Goal: Task Accomplishment & Management: Complete application form

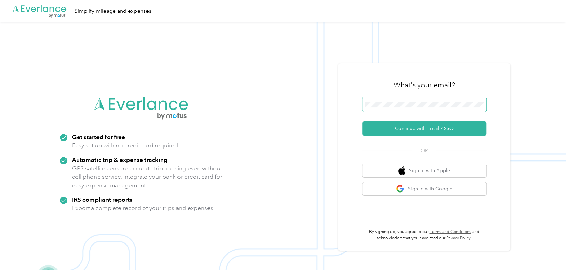
click at [362, 121] on button "Continue with Email / SSO" at bounding box center [424, 128] width 124 height 14
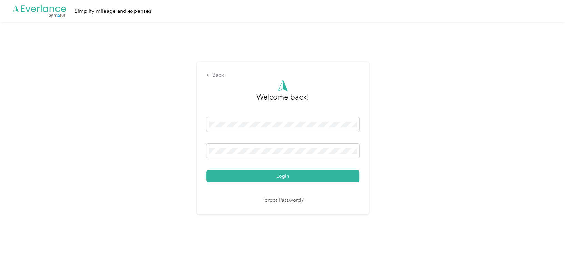
click at [206, 170] on button "Login" at bounding box center [282, 176] width 153 height 12
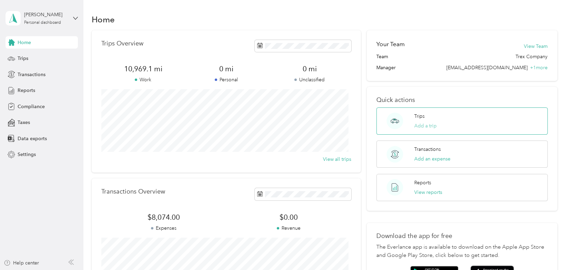
click at [419, 129] on div "Trips Add a trip" at bounding box center [461, 121] width 171 height 27
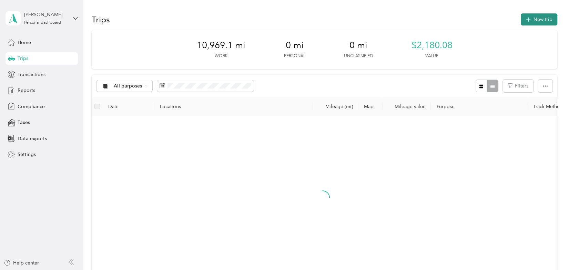
click at [543, 21] on button "New trip" at bounding box center [539, 19] width 37 height 12
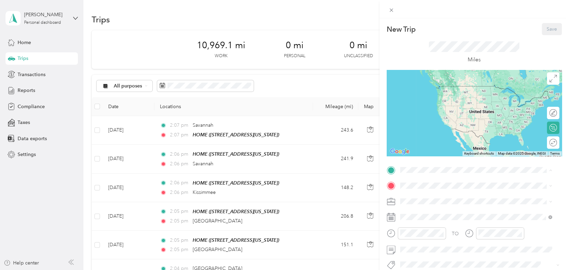
click at [451, 208] on span "[STREET_ADDRESS][US_STATE]" at bounding box center [447, 205] width 69 height 6
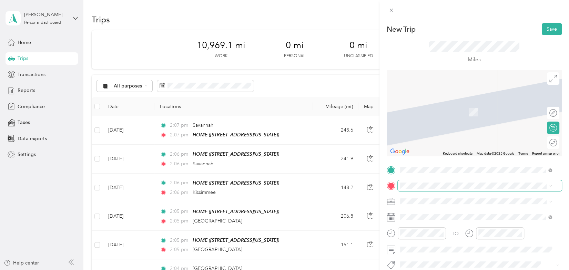
click at [450, 191] on span at bounding box center [480, 185] width 164 height 11
click at [437, 106] on span "Orlando [US_STATE], [GEOGRAPHIC_DATA]" at bounding box center [452, 105] width 78 height 12
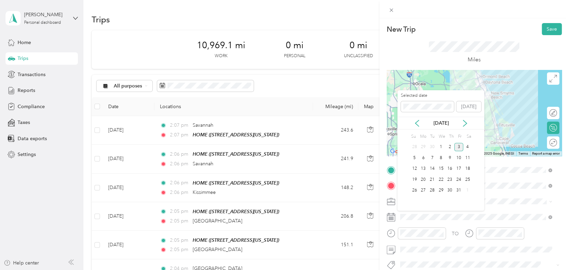
click at [417, 128] on div "[DATE]" at bounding box center [440, 123] width 87 height 13
click at [417, 125] on icon at bounding box center [416, 123] width 3 height 6
click at [431, 148] on div "2" at bounding box center [432, 147] width 9 height 9
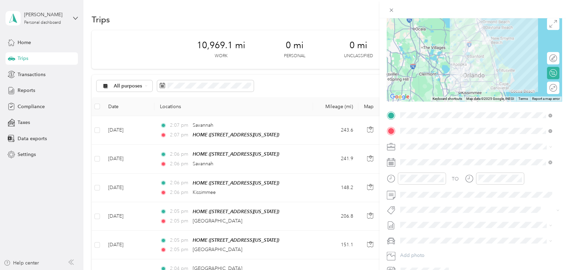
scroll to position [64, 0]
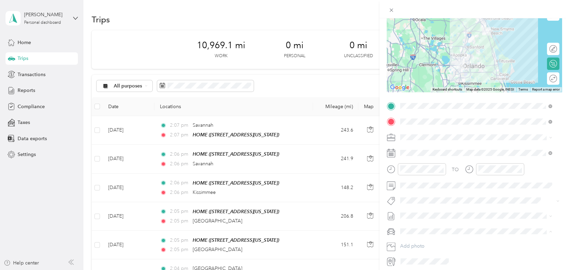
click at [437, 245] on span "Jeep Grand Cherokee" at bounding box center [426, 243] width 49 height 6
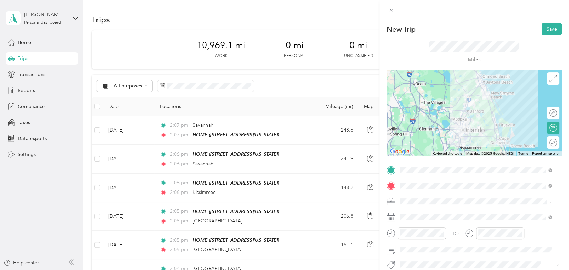
click at [557, 144] on div "Round trip" at bounding box center [557, 142] width 0 height 7
click at [545, 143] on div at bounding box center [550, 142] width 14 height 7
click at [543, 27] on button "Save" at bounding box center [552, 29] width 20 height 12
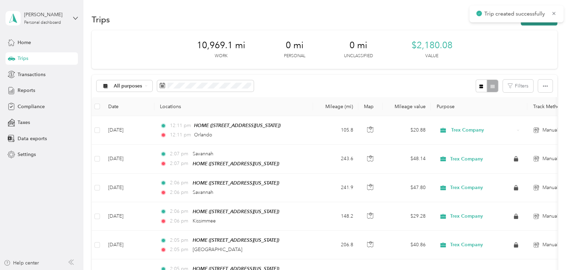
click at [539, 23] on button "New trip" at bounding box center [539, 19] width 37 height 12
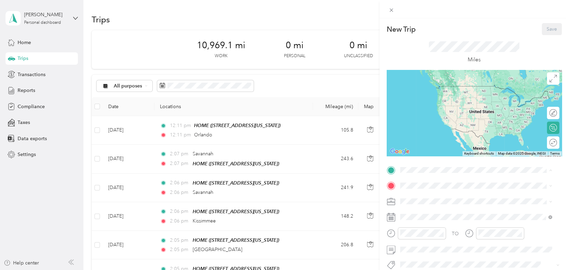
click at [443, 199] on div "HOME" at bounding box center [447, 197] width 69 height 6
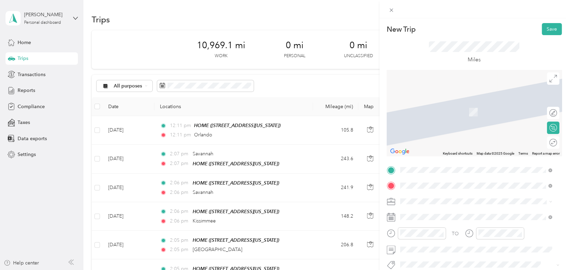
click at [465, 106] on div "[GEOGRAPHIC_DATA][US_STATE], [GEOGRAPHIC_DATA]" at bounding box center [476, 102] width 148 height 9
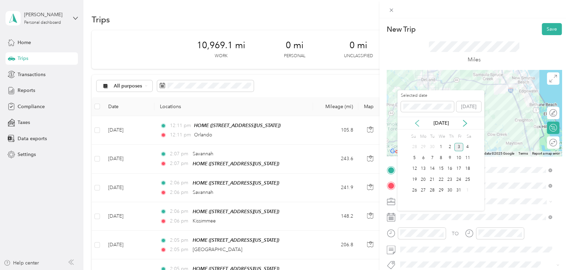
click at [414, 123] on icon at bounding box center [417, 123] width 7 height 7
click at [438, 145] on div "3" at bounding box center [441, 147] width 9 height 9
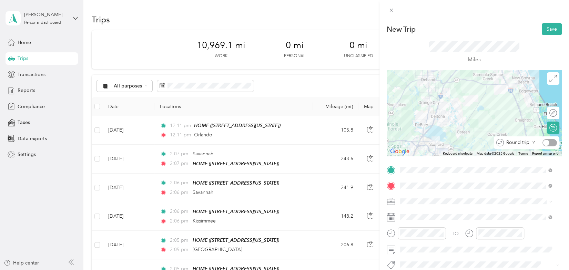
click at [546, 143] on div at bounding box center [550, 142] width 14 height 7
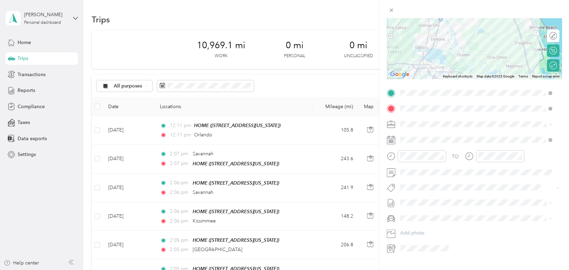
scroll to position [89, 0]
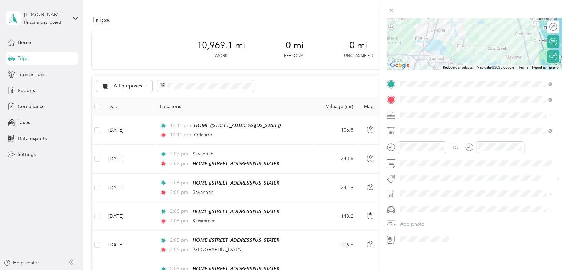
click at [433, 214] on li "Jeep Grand Cherokee" at bounding box center [475, 218] width 157 height 12
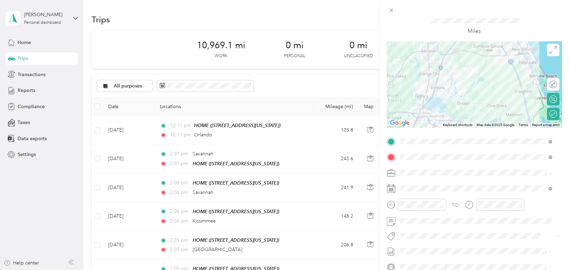
scroll to position [0, 0]
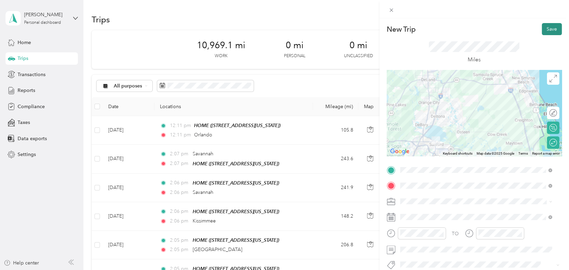
click at [547, 31] on button "Save" at bounding box center [552, 29] width 20 height 12
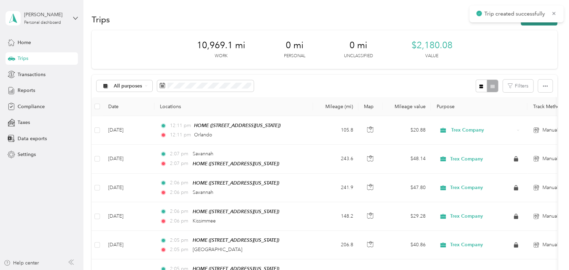
click at [539, 24] on button "New trip" at bounding box center [539, 19] width 37 height 12
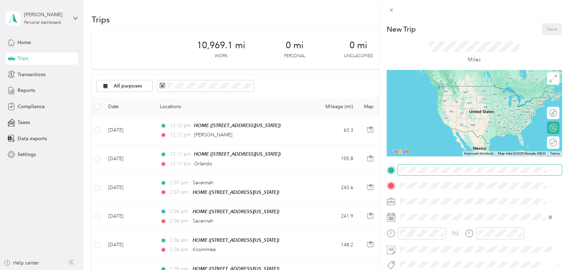
click at [463, 165] on span at bounding box center [480, 170] width 164 height 11
click at [450, 208] on span "[STREET_ADDRESS][US_STATE]" at bounding box center [447, 205] width 69 height 6
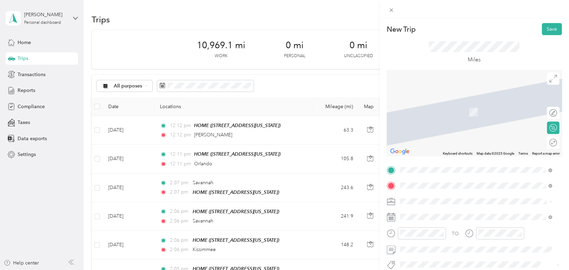
click at [455, 105] on span "[GEOGRAPHIC_DATA][US_STATE], [GEOGRAPHIC_DATA]" at bounding box center [476, 102] width 127 height 6
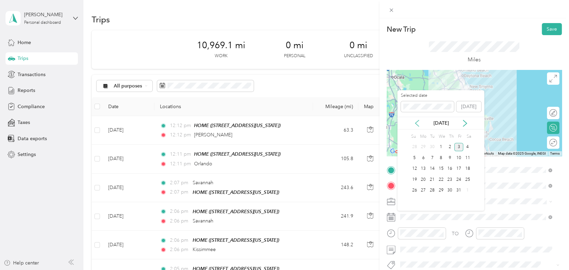
click at [416, 123] on icon at bounding box center [416, 123] width 3 height 6
click at [450, 147] on div "4" at bounding box center [449, 147] width 9 height 9
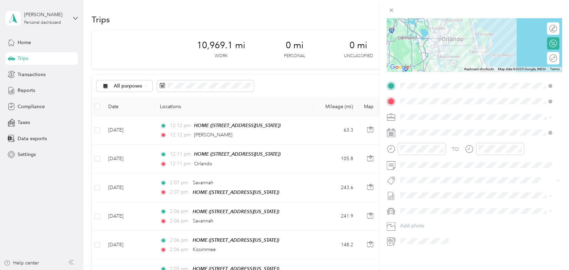
scroll to position [93, 0]
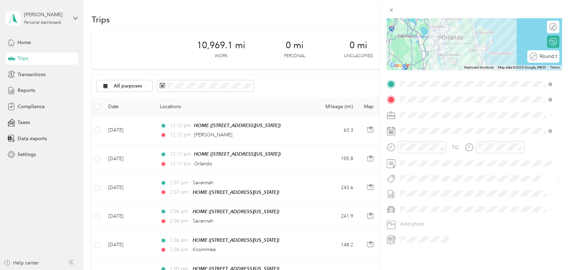
click at [545, 53] on div "Round trip" at bounding box center [547, 56] width 20 height 7
click at [545, 53] on div at bounding box center [550, 56] width 14 height 7
click at [475, 216] on li "Jeep Grand Cherokee" at bounding box center [475, 215] width 157 height 12
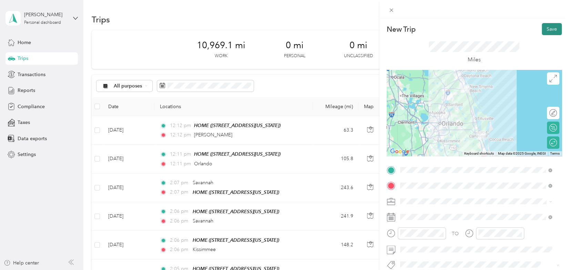
click at [542, 32] on button "Save" at bounding box center [552, 29] width 20 height 12
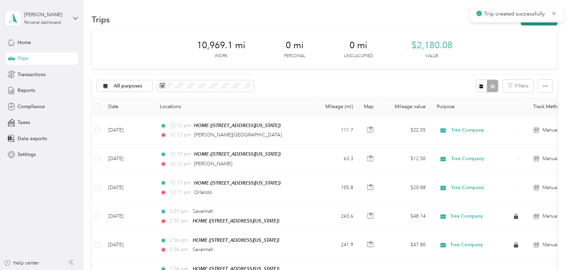
click at [540, 23] on button "New trip" at bounding box center [539, 19] width 37 height 12
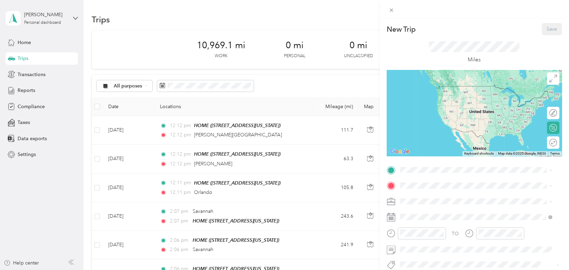
click at [439, 201] on div "HOME [STREET_ADDRESS][US_STATE]" at bounding box center [447, 201] width 69 height 14
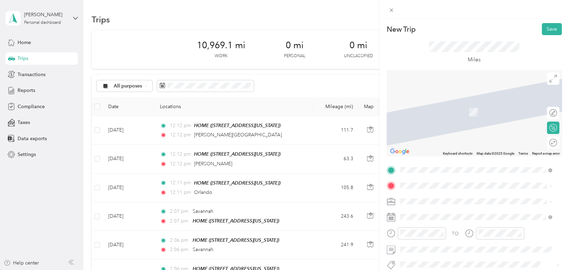
click at [444, 109] on li "[GEOGRAPHIC_DATA][US_STATE], [GEOGRAPHIC_DATA]" at bounding box center [475, 101] width 157 height 14
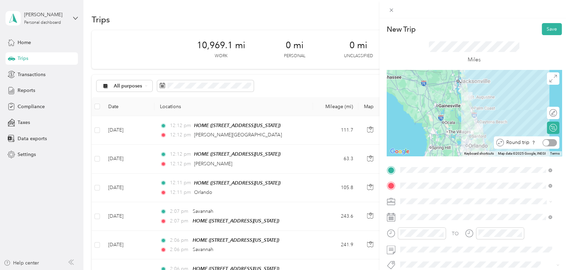
click at [546, 142] on div at bounding box center [550, 142] width 14 height 7
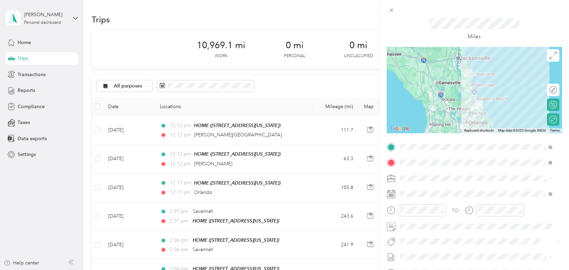
scroll to position [39, 0]
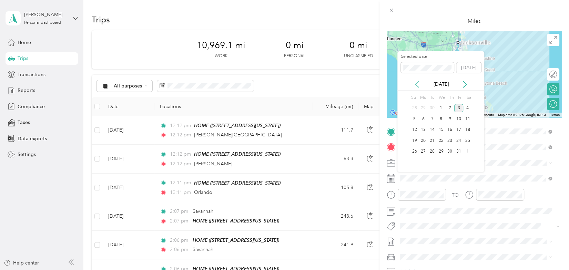
click at [415, 86] on icon at bounding box center [417, 84] width 7 height 7
click at [431, 119] on div "9" at bounding box center [432, 119] width 9 height 9
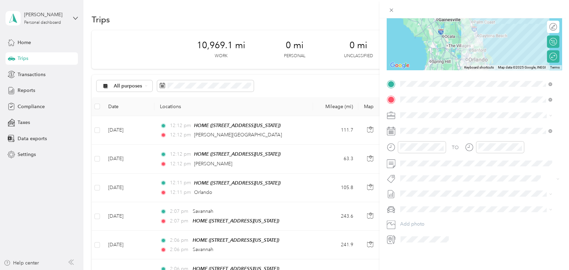
scroll to position [93, 0]
click at [447, 213] on span "Jeep Grand Cherokee" at bounding box center [426, 215] width 49 height 6
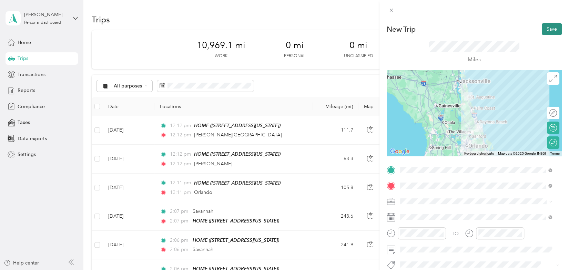
click at [545, 31] on button "Save" at bounding box center [552, 29] width 20 height 12
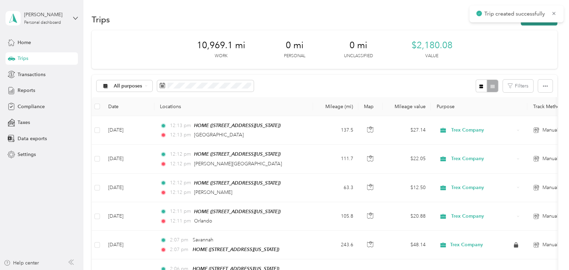
click at [534, 23] on button "New trip" at bounding box center [539, 19] width 37 height 12
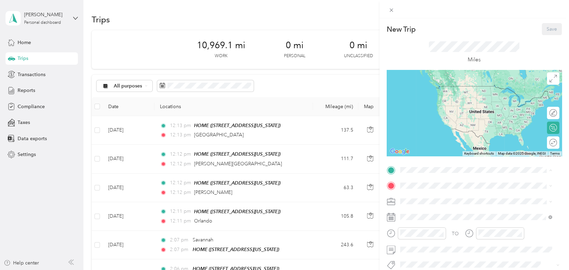
click at [441, 198] on div "HOME" at bounding box center [447, 197] width 69 height 6
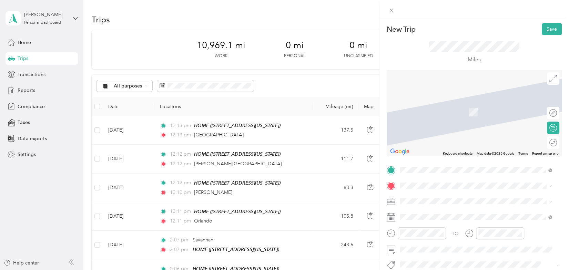
click at [451, 109] on div "[GEOGRAPHIC_DATA] [US_STATE], [GEOGRAPHIC_DATA]" at bounding box center [476, 103] width 148 height 14
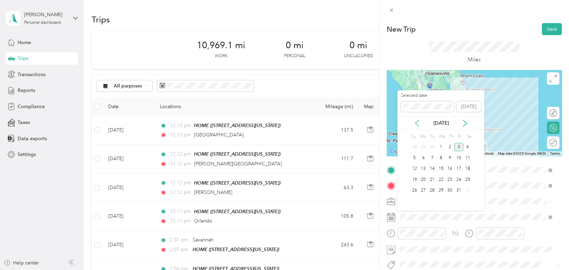
click at [417, 121] on icon at bounding box center [417, 123] width 7 height 7
click at [441, 158] on div "10" at bounding box center [441, 158] width 9 height 9
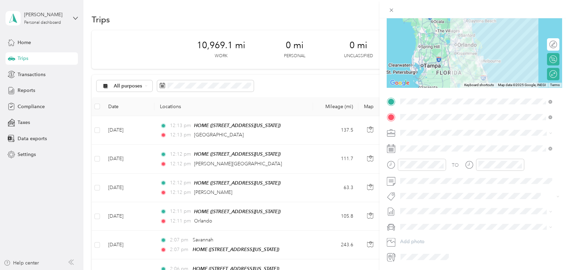
scroll to position [69, 0]
click at [433, 241] on li "Jeep Grand Cherokee" at bounding box center [475, 238] width 157 height 12
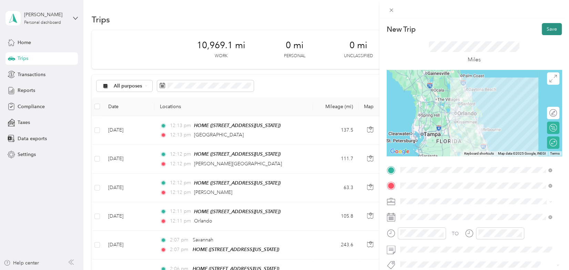
click at [542, 28] on button "Save" at bounding box center [552, 29] width 20 height 12
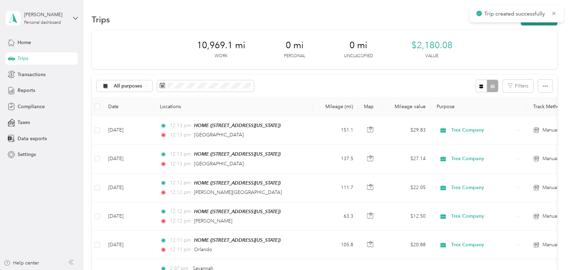
click at [532, 24] on button "New trip" at bounding box center [539, 19] width 37 height 12
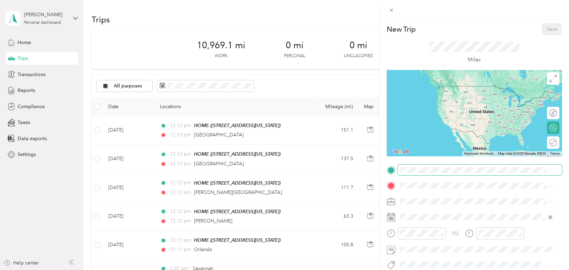
click at [454, 165] on span at bounding box center [480, 170] width 164 height 11
click at [441, 202] on span "[STREET_ADDRESS][US_STATE]" at bounding box center [447, 205] width 69 height 6
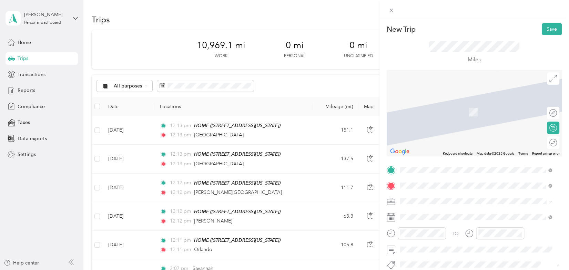
click at [453, 153] on span "[GEOGRAPHIC_DATA][US_STATE], [GEOGRAPHIC_DATA]" at bounding box center [476, 149] width 127 height 6
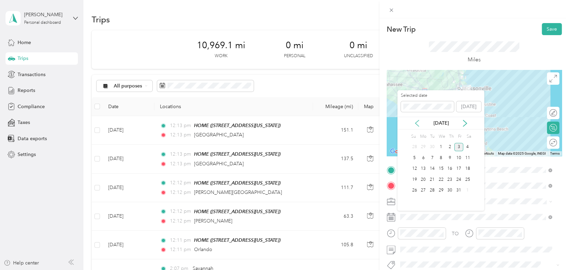
click at [415, 123] on icon at bounding box center [416, 123] width 3 height 6
click at [452, 156] on div "11" at bounding box center [449, 158] width 9 height 9
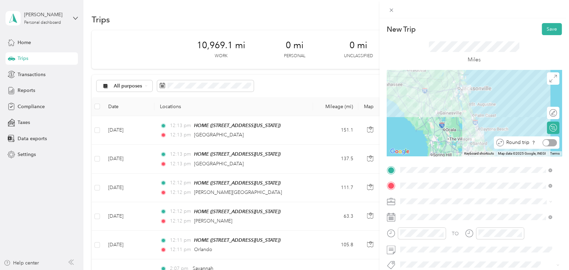
click at [545, 143] on div at bounding box center [550, 142] width 14 height 7
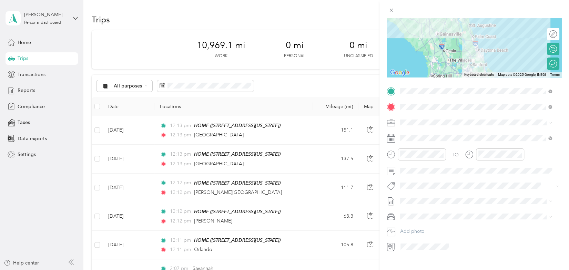
scroll to position [87, 0]
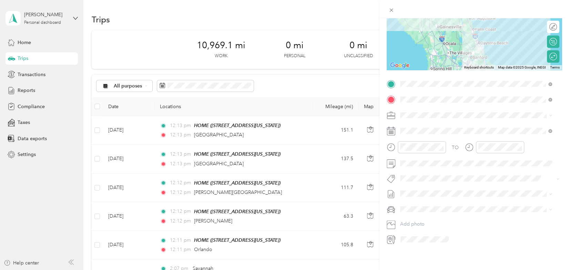
click at [476, 221] on div "Jeep Grand Cherokee" at bounding box center [476, 219] width 148 height 7
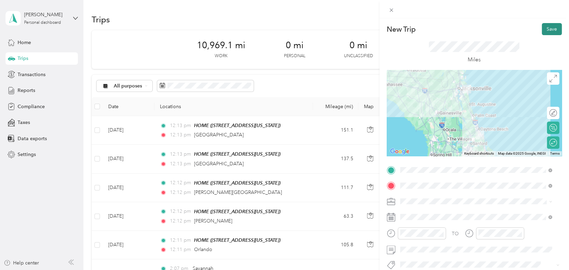
click at [546, 28] on button "Save" at bounding box center [552, 29] width 20 height 12
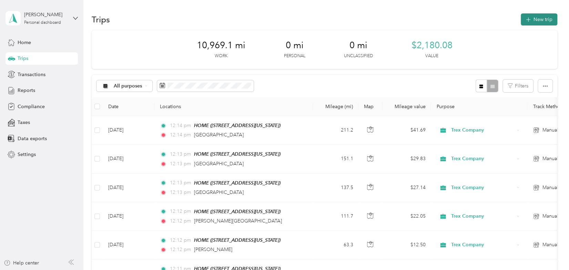
click at [534, 24] on button "New trip" at bounding box center [539, 19] width 37 height 12
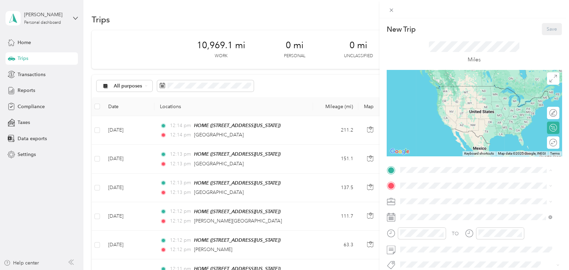
click at [445, 200] on div "HOME [STREET_ADDRESS][US_STATE]" at bounding box center [447, 201] width 69 height 14
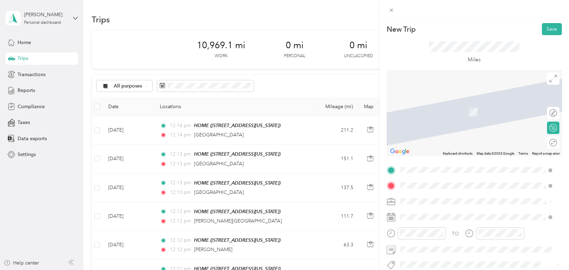
click at [457, 105] on span "[GEOGRAPHIC_DATA][US_STATE], [GEOGRAPHIC_DATA]" at bounding box center [476, 102] width 127 height 6
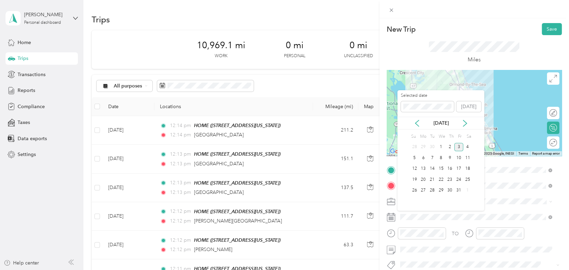
click at [417, 126] on div "[DATE]" at bounding box center [440, 123] width 87 height 7
click at [417, 122] on icon at bounding box center [417, 123] width 7 height 7
click at [432, 168] on div "16" at bounding box center [432, 169] width 9 height 9
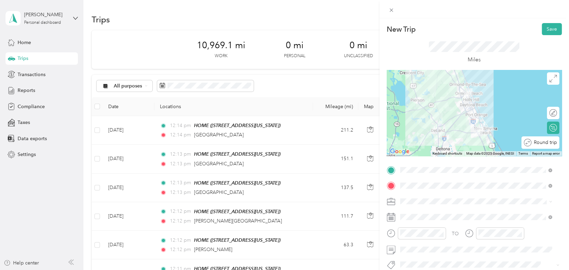
click at [544, 144] on div "Round trip" at bounding box center [545, 142] width 26 height 7
click at [544, 144] on div at bounding box center [550, 142] width 14 height 7
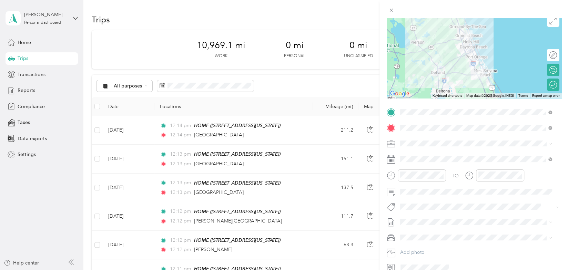
scroll to position [69, 0]
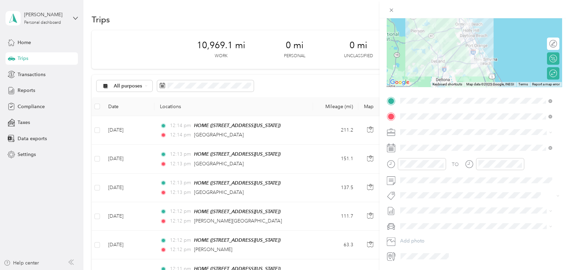
click at [464, 222] on span at bounding box center [480, 226] width 164 height 11
click at [458, 230] on span at bounding box center [480, 226] width 164 height 11
click at [436, 239] on div "Jeep Grand Cherokee" at bounding box center [476, 237] width 148 height 7
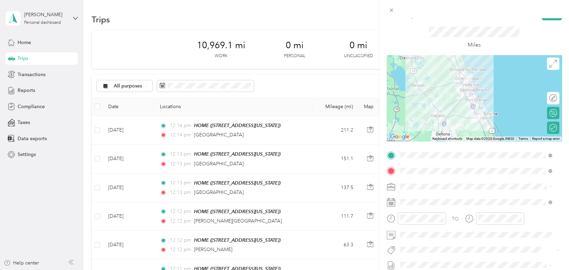
scroll to position [0, 0]
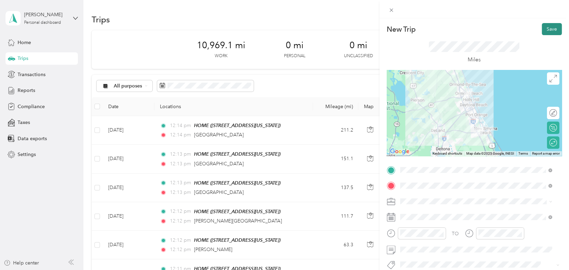
click at [544, 29] on button "Save" at bounding box center [552, 29] width 20 height 12
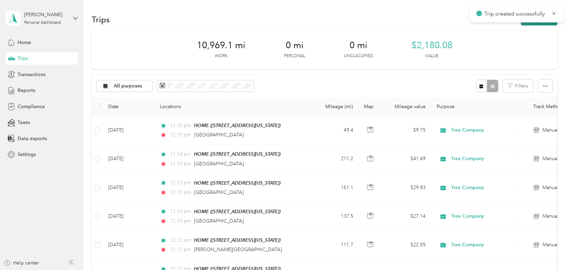
click at [536, 24] on button "New trip" at bounding box center [539, 19] width 37 height 12
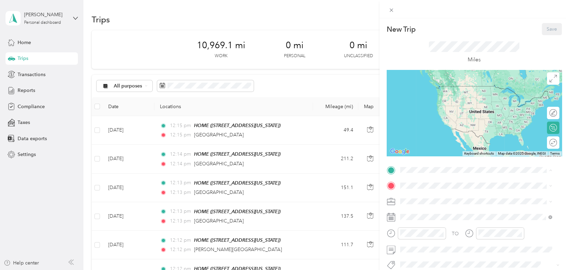
click at [440, 198] on div "HOME" at bounding box center [447, 197] width 69 height 6
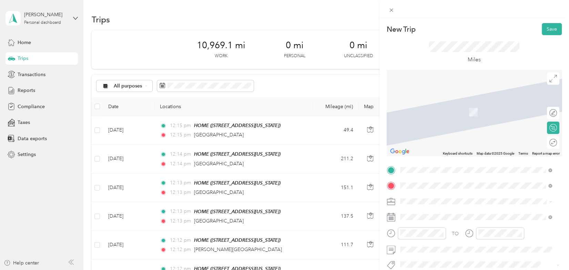
click at [461, 99] on div "[GEOGRAPHIC_DATA][US_STATE], [GEOGRAPHIC_DATA]" at bounding box center [476, 102] width 148 height 9
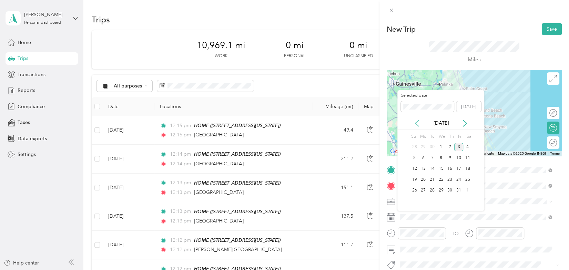
click at [417, 121] on icon at bounding box center [417, 123] width 7 height 7
click at [441, 166] on div "17" at bounding box center [441, 169] width 9 height 9
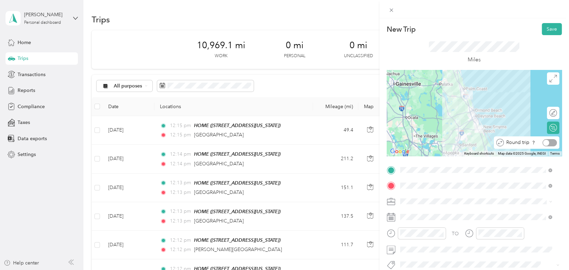
click at [547, 142] on div at bounding box center [550, 142] width 14 height 7
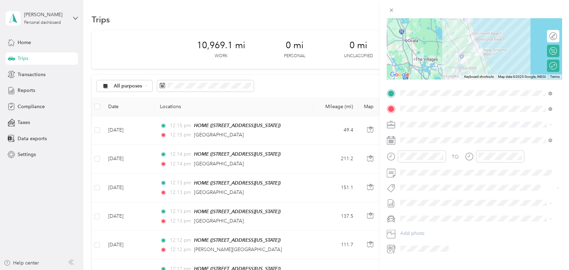
scroll to position [93, 0]
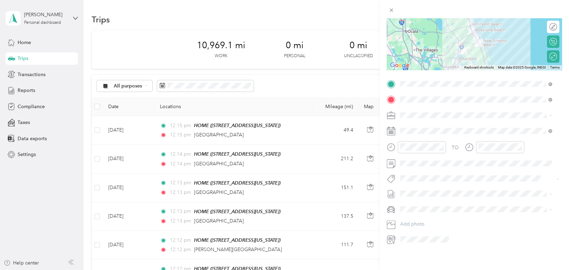
click at [444, 212] on span "Jeep Grand Cherokee" at bounding box center [426, 215] width 49 height 6
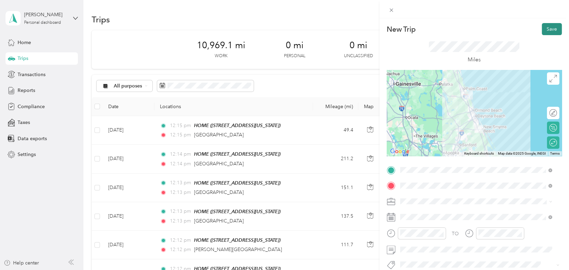
click at [543, 31] on button "Save" at bounding box center [552, 29] width 20 height 12
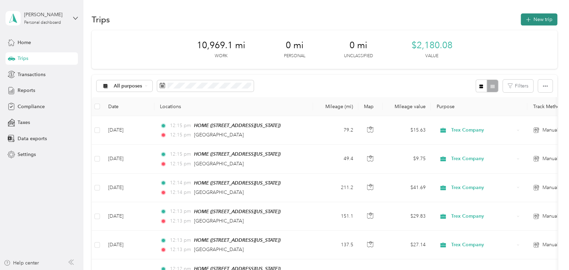
click at [539, 20] on button "New trip" at bounding box center [539, 19] width 37 height 12
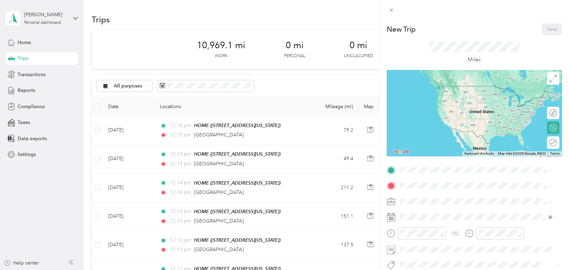
click at [435, 201] on div "HOME [STREET_ADDRESS][US_STATE]" at bounding box center [447, 201] width 69 height 14
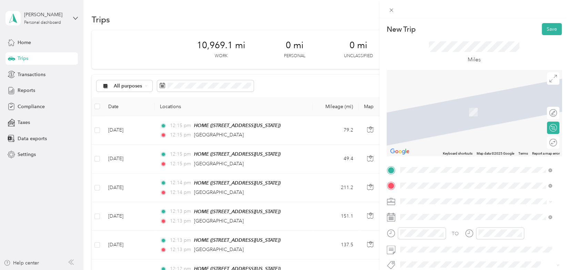
click at [457, 109] on div "St. Marys [US_STATE], [GEOGRAPHIC_DATA]" at bounding box center [476, 105] width 148 height 14
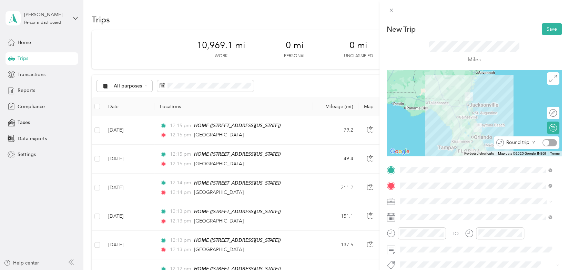
click at [548, 143] on div at bounding box center [550, 142] width 14 height 7
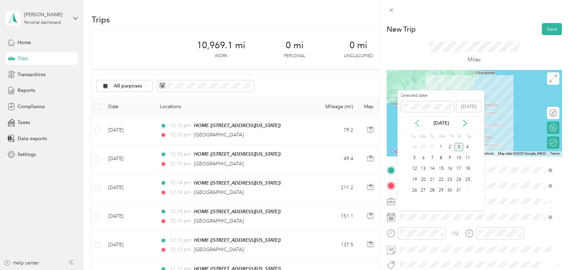
click at [415, 124] on icon at bounding box center [417, 123] width 7 height 7
click at [451, 168] on div "18" at bounding box center [449, 169] width 9 height 9
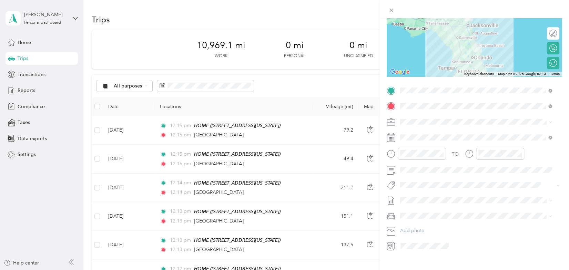
scroll to position [84, 0]
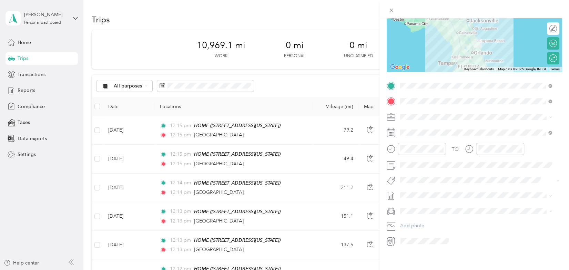
click at [444, 224] on div "Jeep Grand Cherokee" at bounding box center [476, 221] width 148 height 7
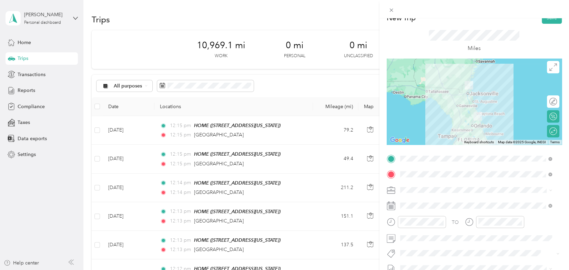
scroll to position [0, 0]
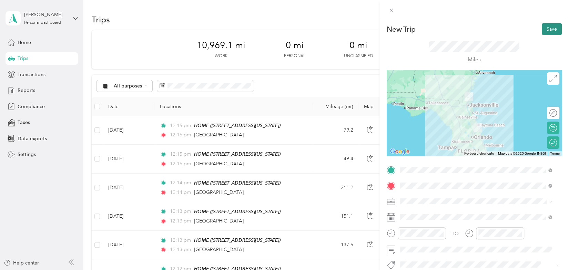
click at [543, 27] on button "Save" at bounding box center [552, 29] width 20 height 12
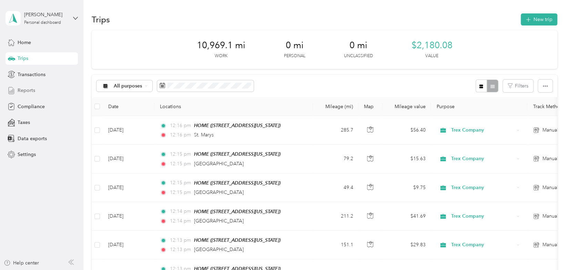
click at [33, 90] on span "Reports" at bounding box center [27, 90] width 18 height 7
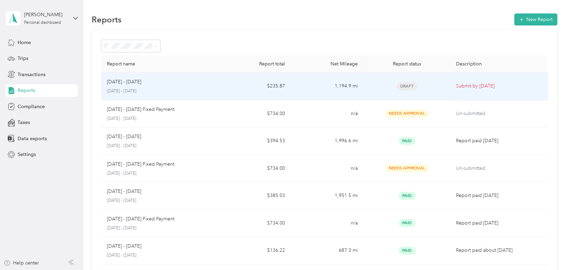
click at [473, 88] on p "Submit by [DATE]" at bounding box center [499, 86] width 86 height 8
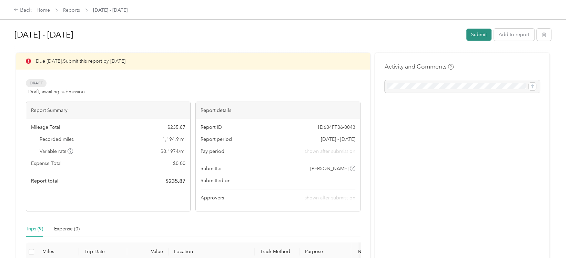
click at [473, 36] on button "Submit" at bounding box center [478, 35] width 25 height 12
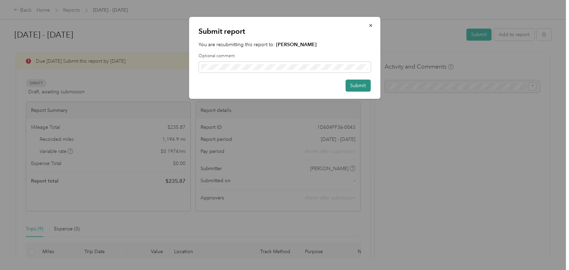
click at [361, 89] on button "Submit" at bounding box center [357, 86] width 25 height 12
